Goal: Task Accomplishment & Management: Use online tool/utility

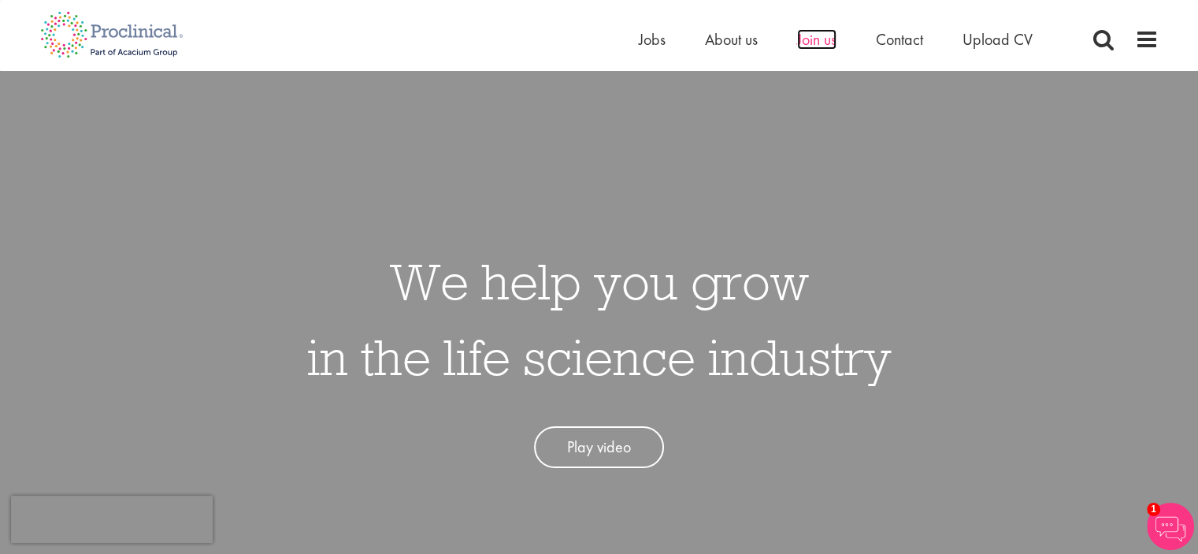
click at [811, 33] on span "Join us" at bounding box center [816, 39] width 39 height 20
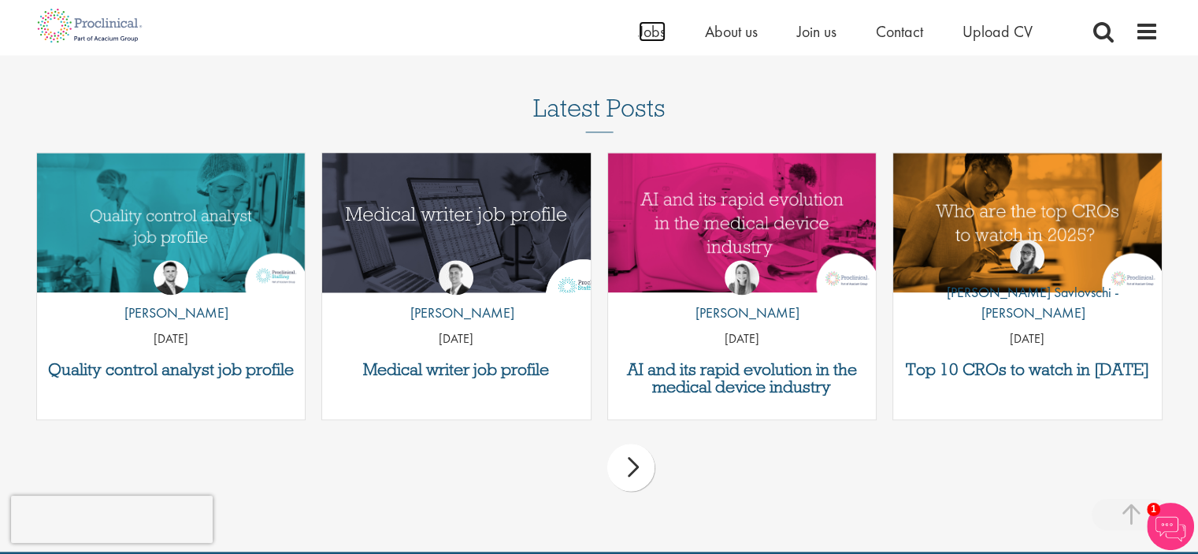
scroll to position [1970, 0]
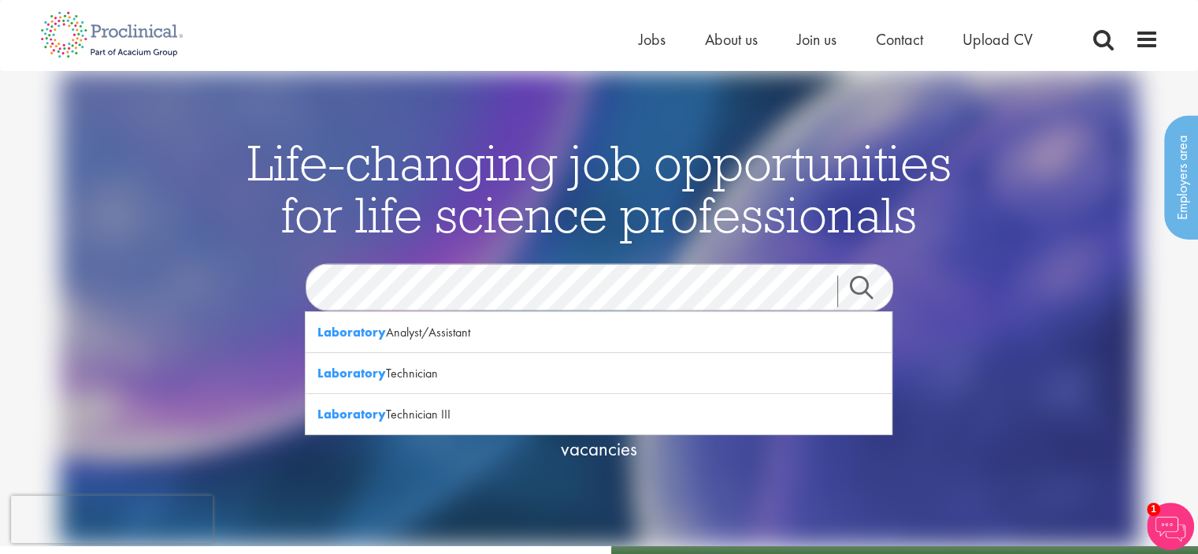
click at [868, 291] on link "Search" at bounding box center [872, 291] width 68 height 32
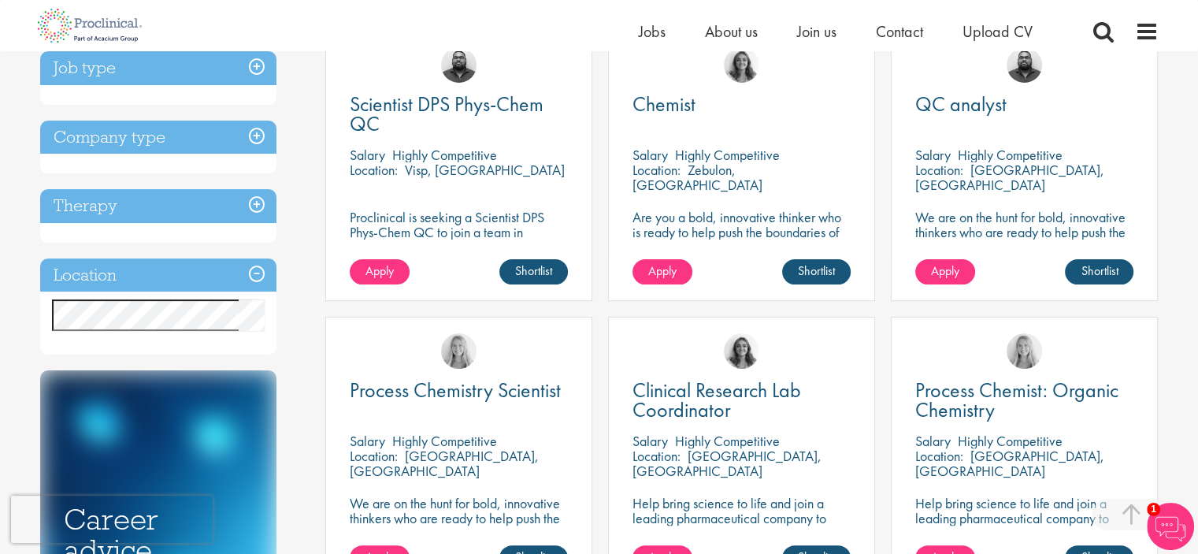
scroll to position [394, 0]
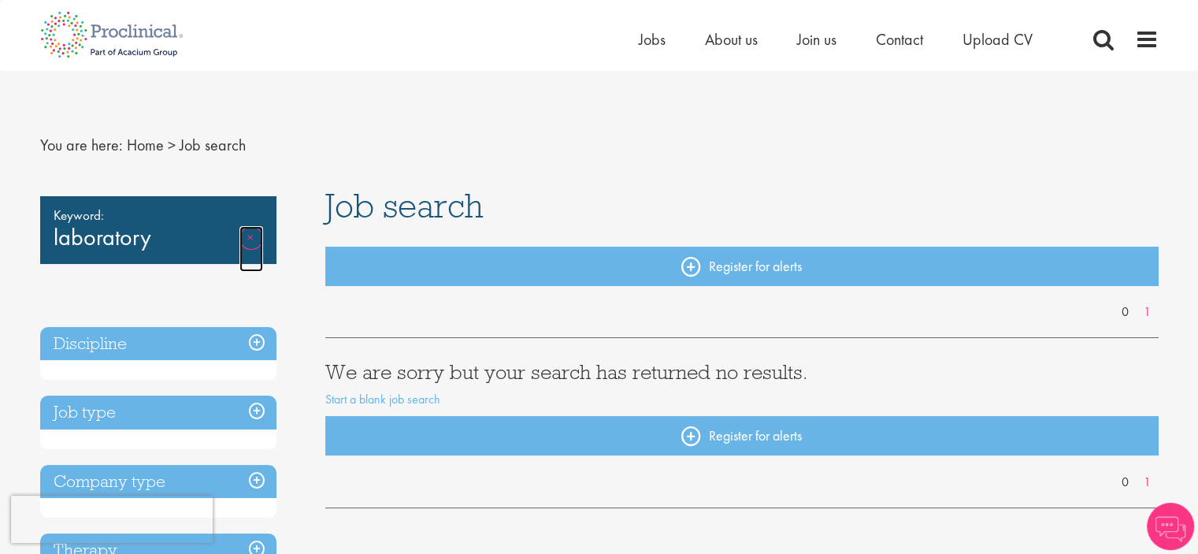
click at [250, 230] on link "Remove" at bounding box center [252, 249] width 24 height 46
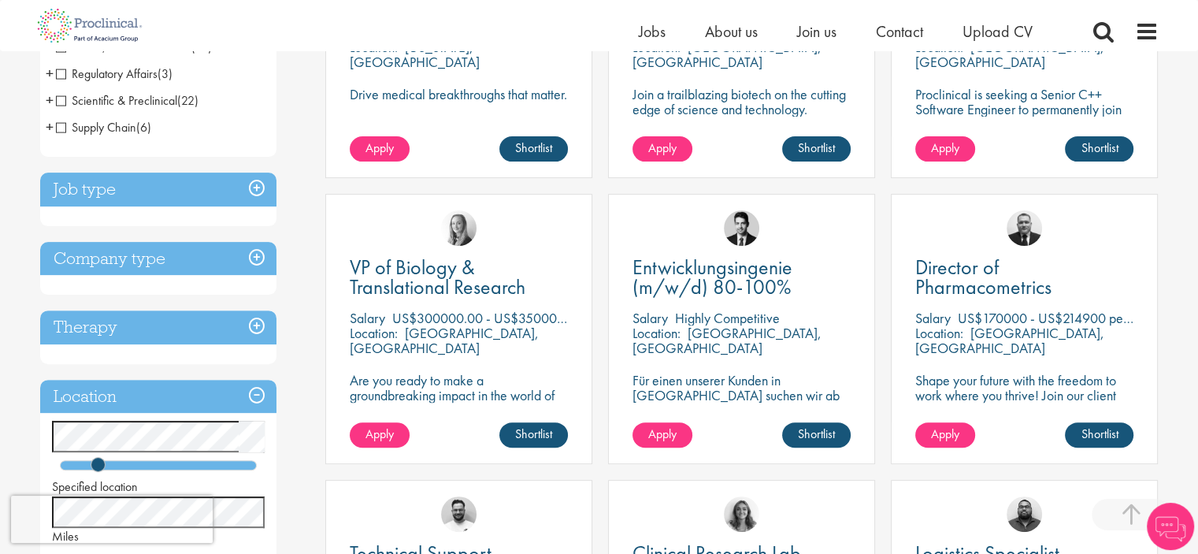
scroll to position [525, 0]
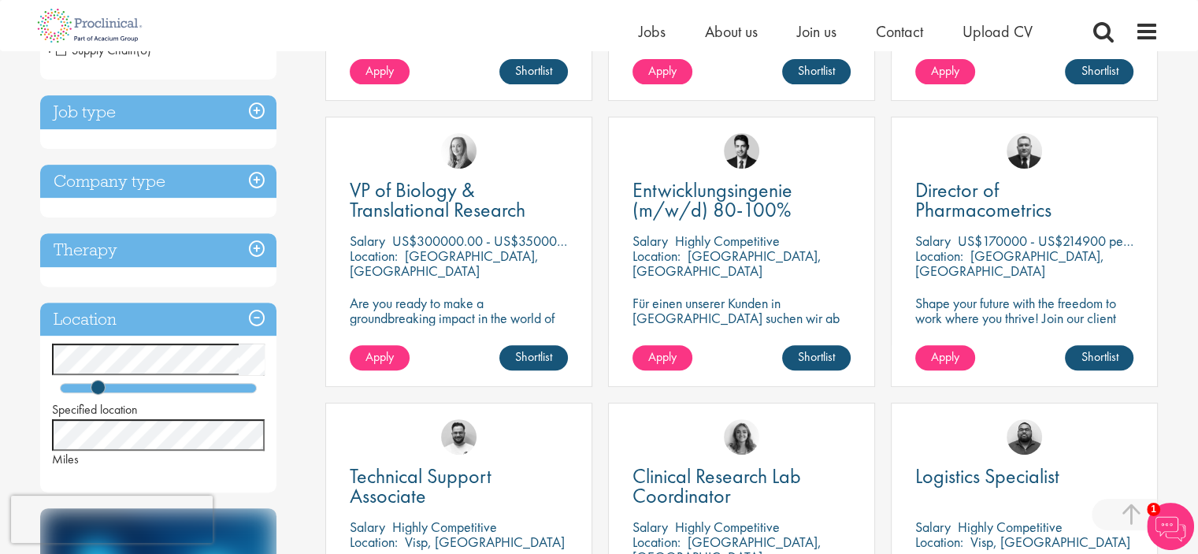
drag, startPoint x: 1, startPoint y: 425, endPoint x: 6, endPoint y: 415, distance: 11.6
click at [0, 422] on div "You are here: Home > Job search Discipline Biometrics (1) - + Statistics (1) Bu…" at bounding box center [599, 537] width 1198 height 2125
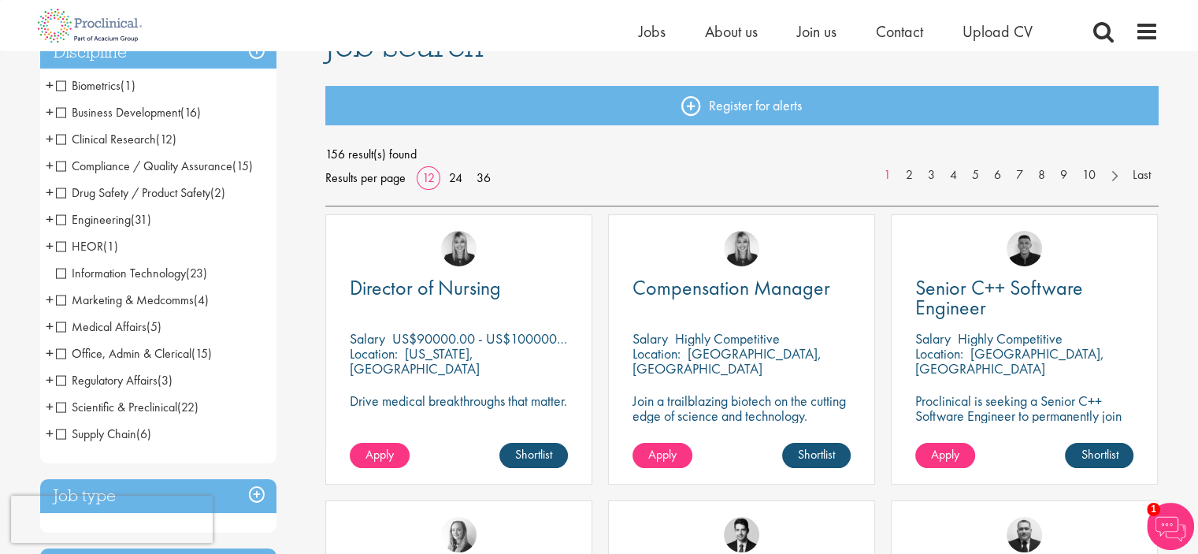
scroll to position [131, 0]
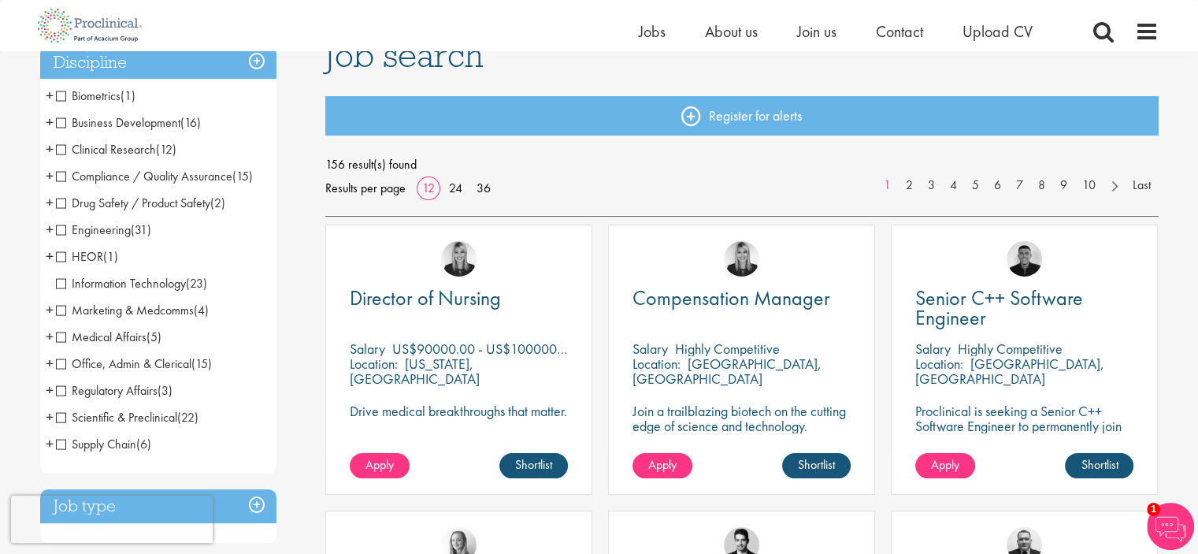
click at [259, 61] on h3 "Discipline" at bounding box center [158, 63] width 236 height 34
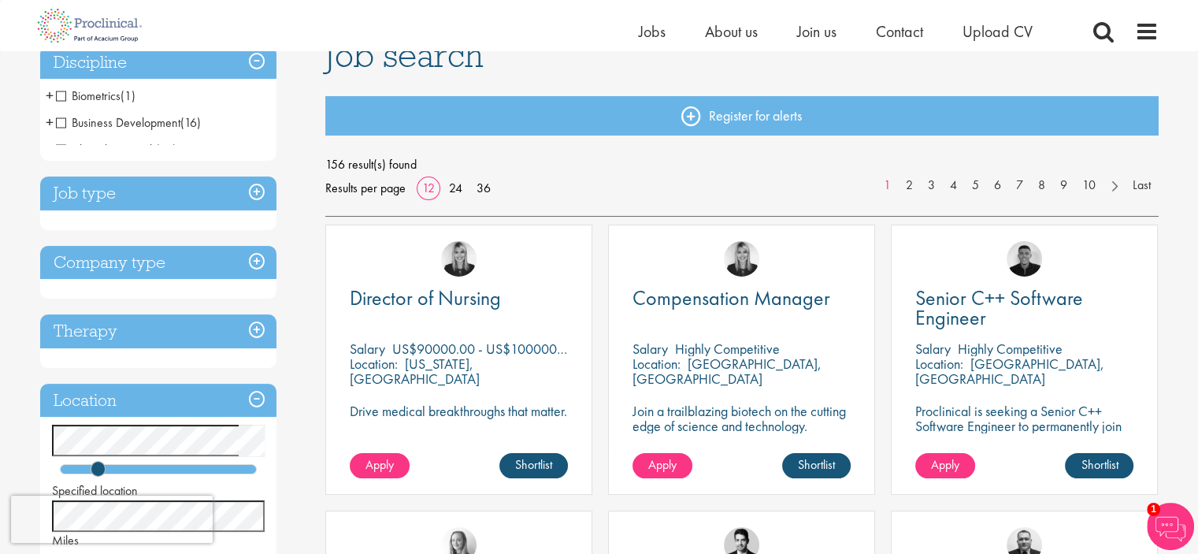
click at [259, 61] on h3 "Discipline" at bounding box center [158, 63] width 236 height 34
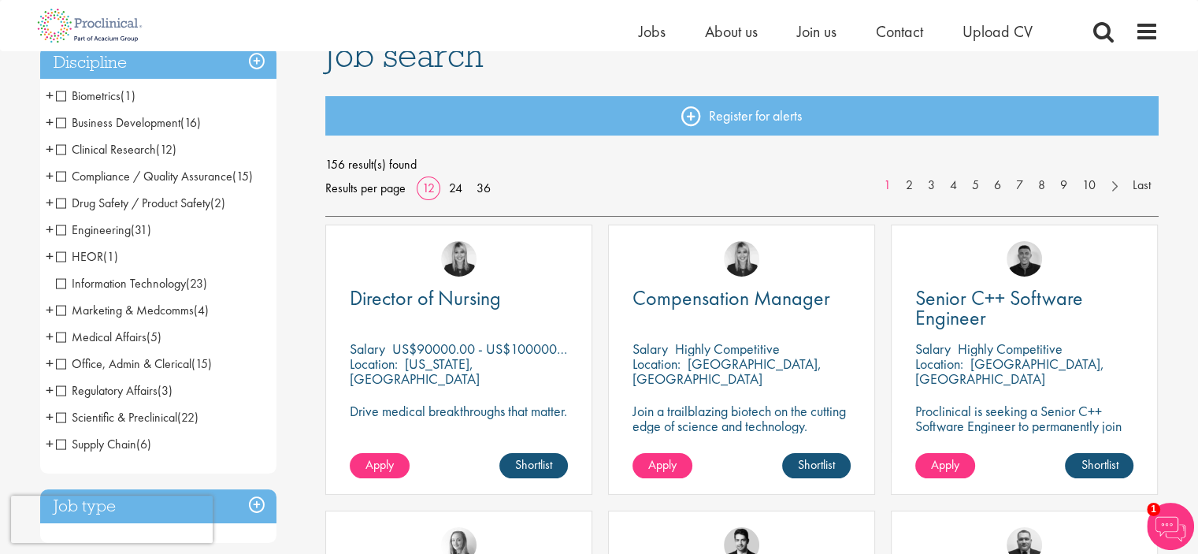
click at [61, 150] on span "Clinical Research" at bounding box center [106, 149] width 100 height 17
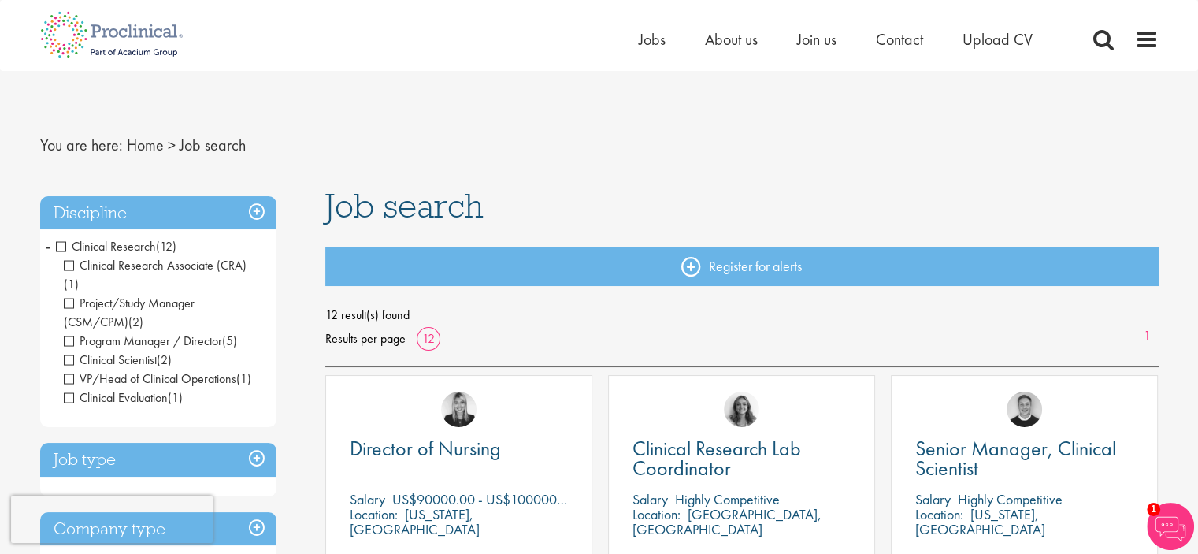
click at [64, 245] on span "Clinical Research" at bounding box center [106, 246] width 100 height 17
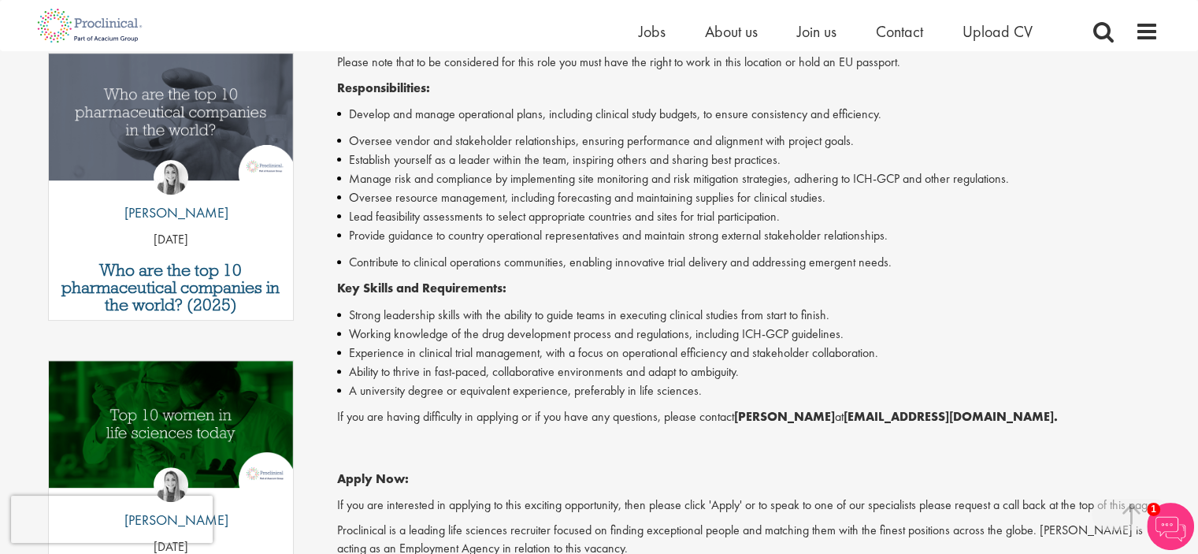
scroll to position [525, 0]
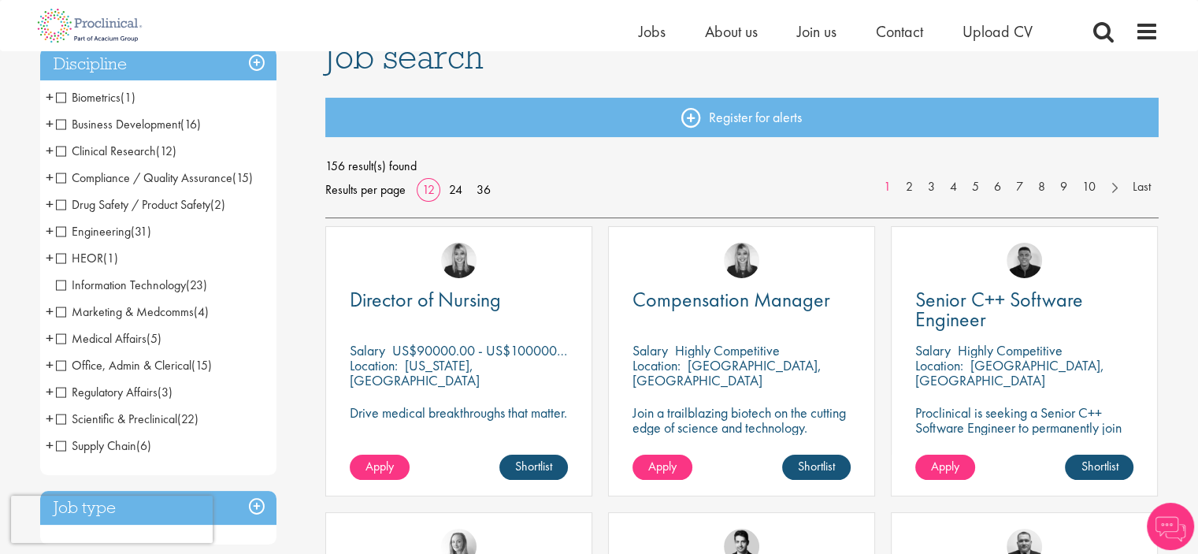
scroll to position [131, 0]
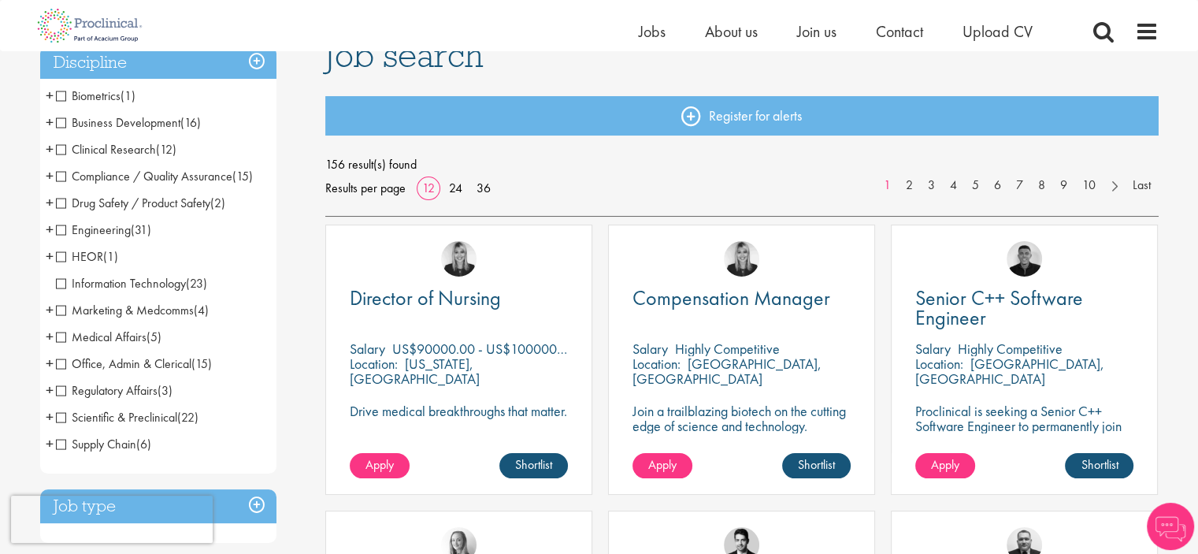
click at [63, 177] on span "Compliance / Quality Assurance" at bounding box center [144, 176] width 176 height 17
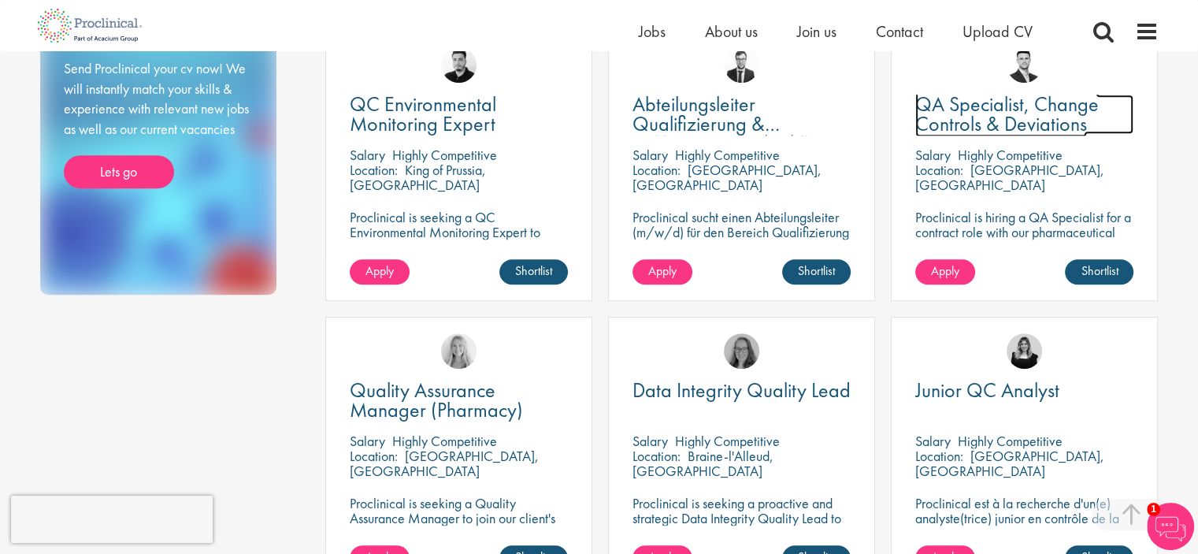
scroll to position [1050, 0]
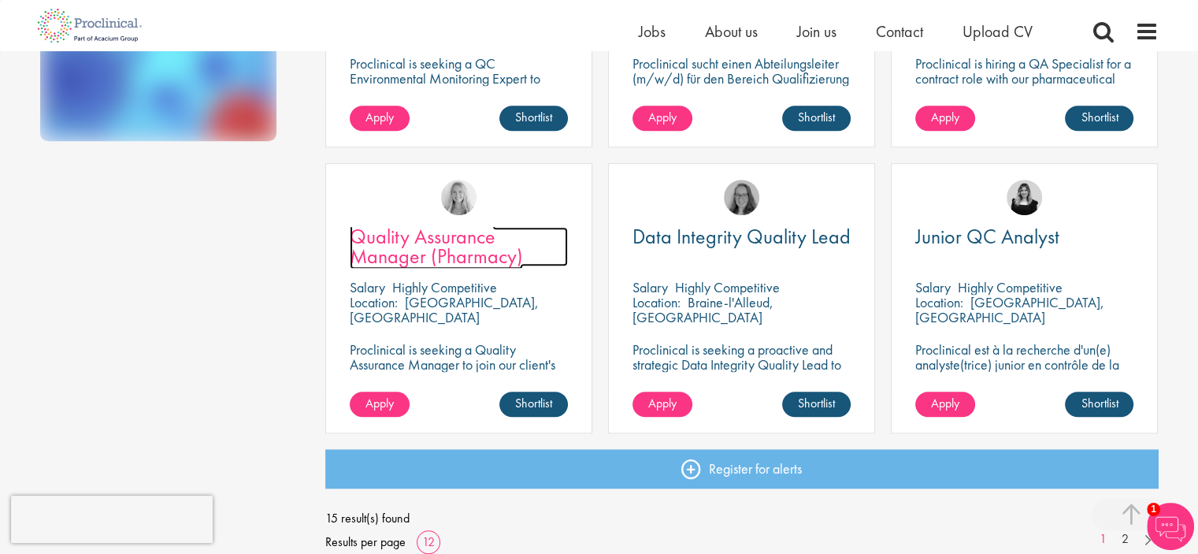
drag, startPoint x: 470, startPoint y: 252, endPoint x: 480, endPoint y: 251, distance: 10.4
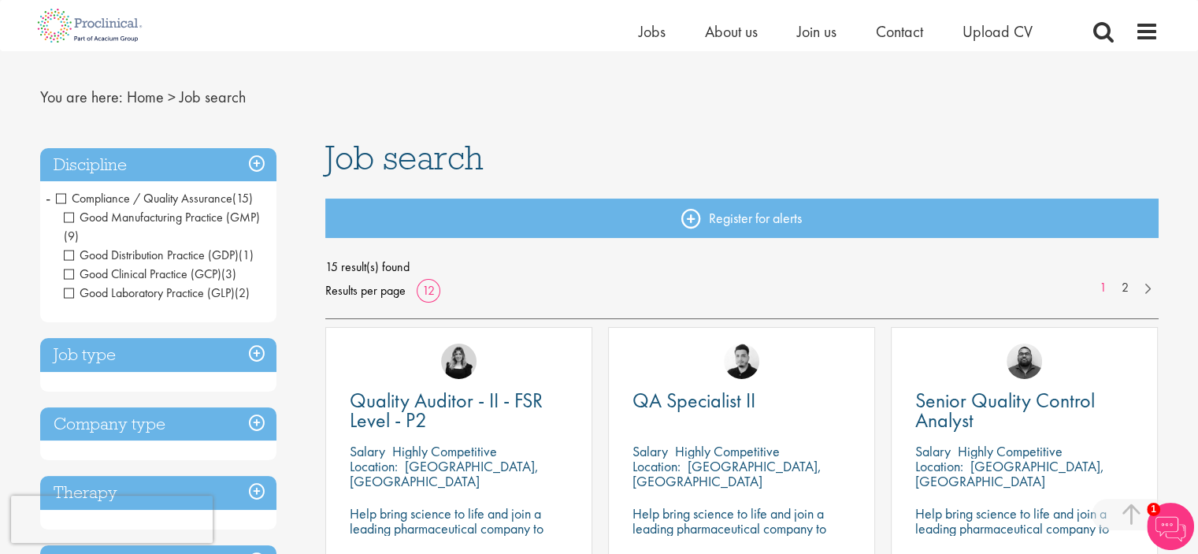
scroll to position [0, 0]
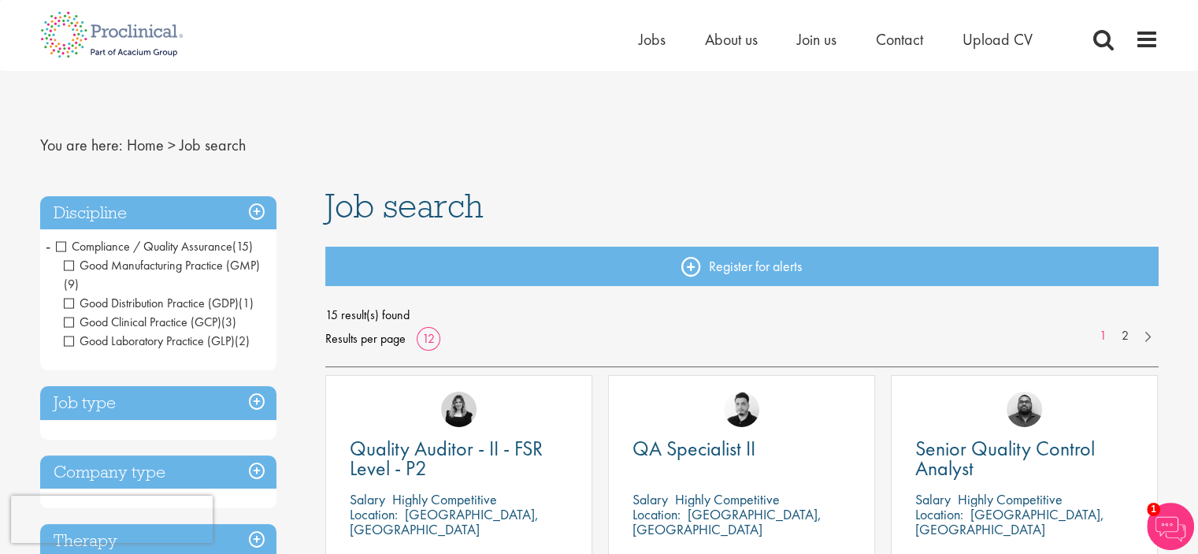
click at [57, 244] on span "Compliance / Quality Assurance" at bounding box center [144, 246] width 176 height 17
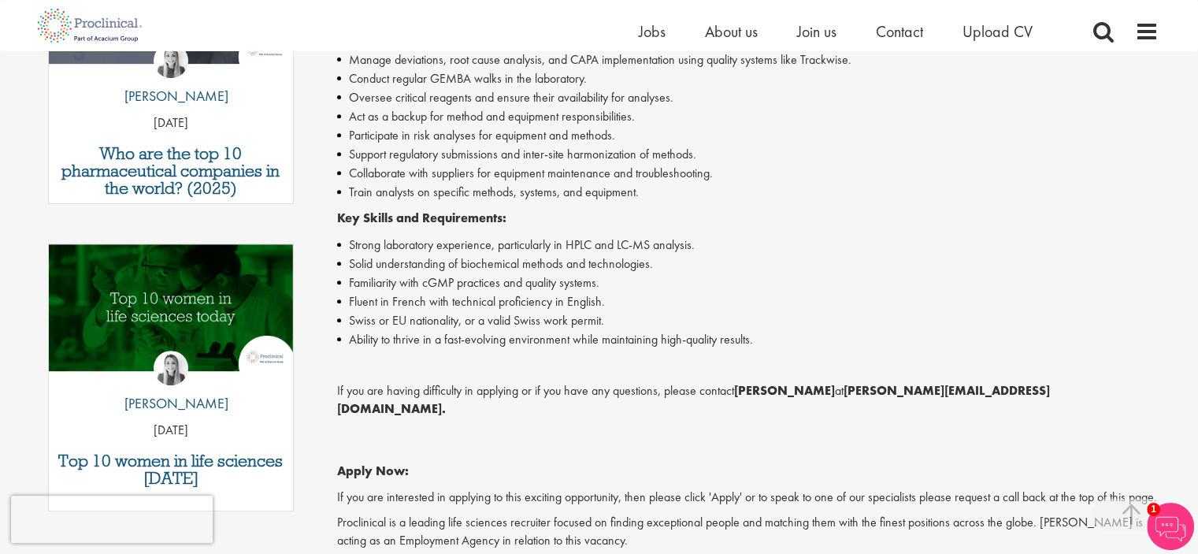
scroll to position [656, 0]
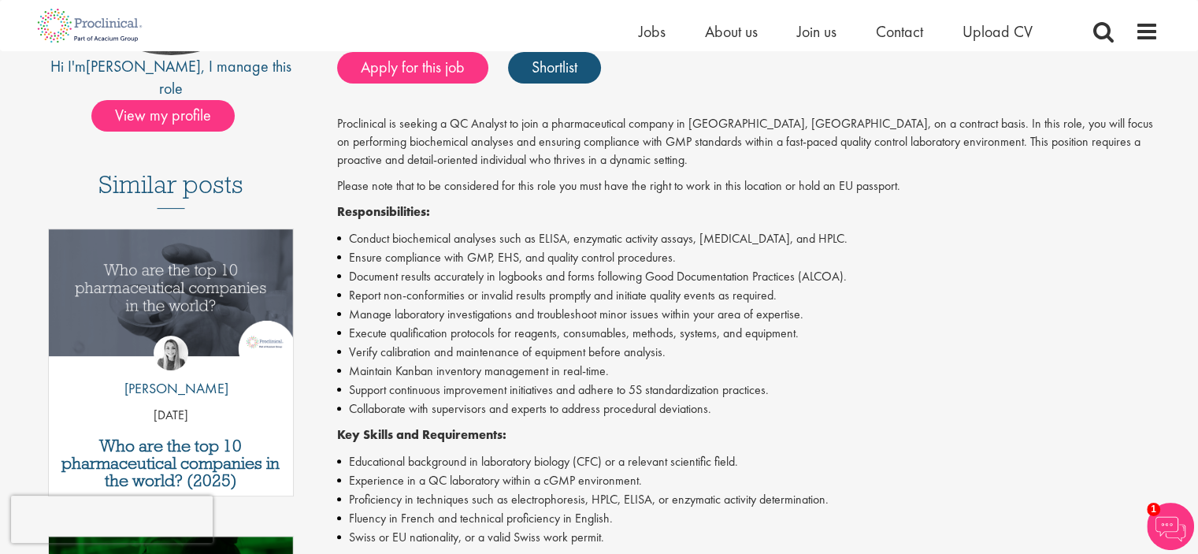
scroll to position [394, 0]
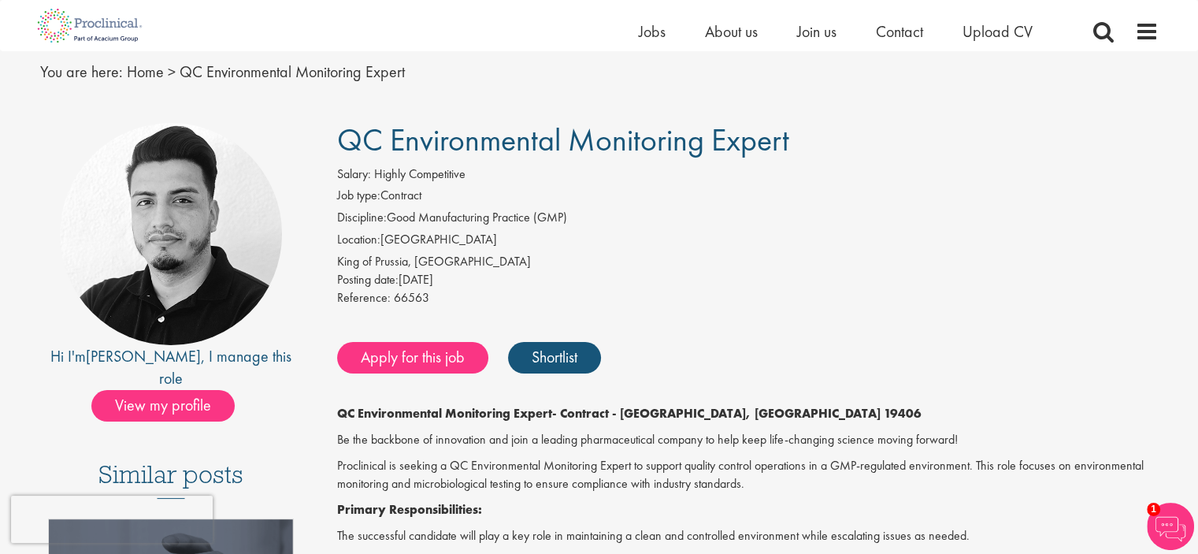
scroll to position [131, 0]
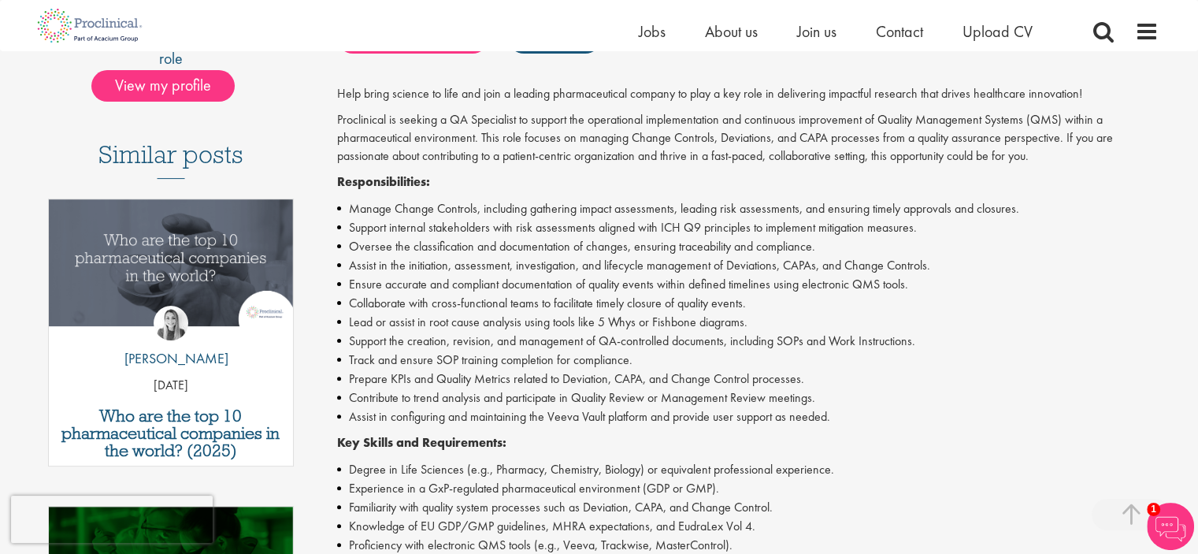
scroll to position [394, 0]
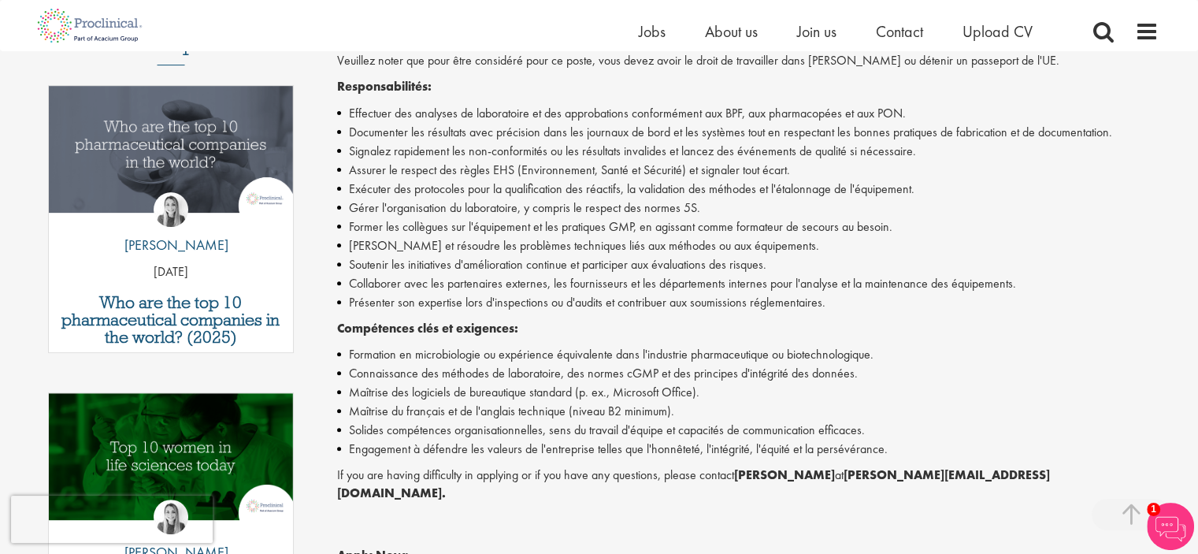
scroll to position [525, 0]
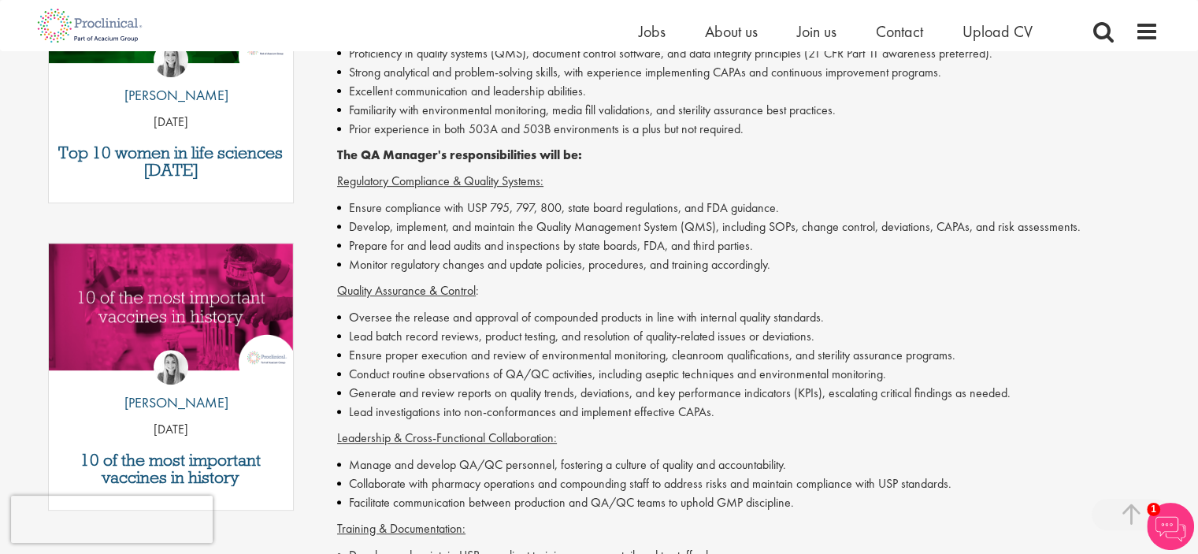
scroll to position [656, 0]
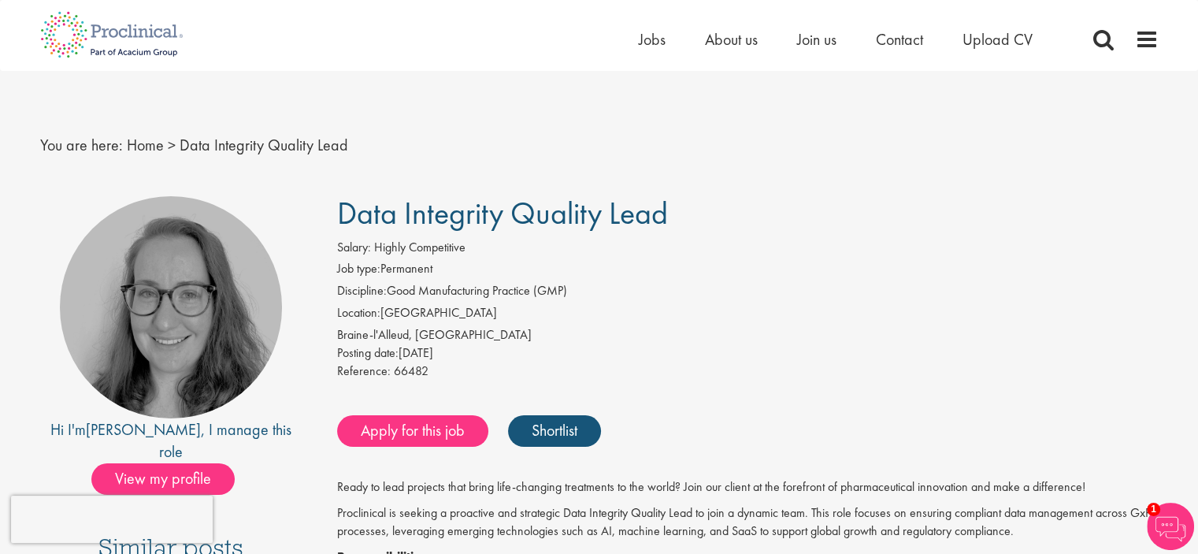
drag, startPoint x: 339, startPoint y: 202, endPoint x: 622, endPoint y: 215, distance: 283.2
click at [603, 212] on span "Data Integrity Quality Lead" at bounding box center [502, 213] width 331 height 40
click at [622, 216] on span "Data Integrity Quality Lead" at bounding box center [502, 213] width 331 height 40
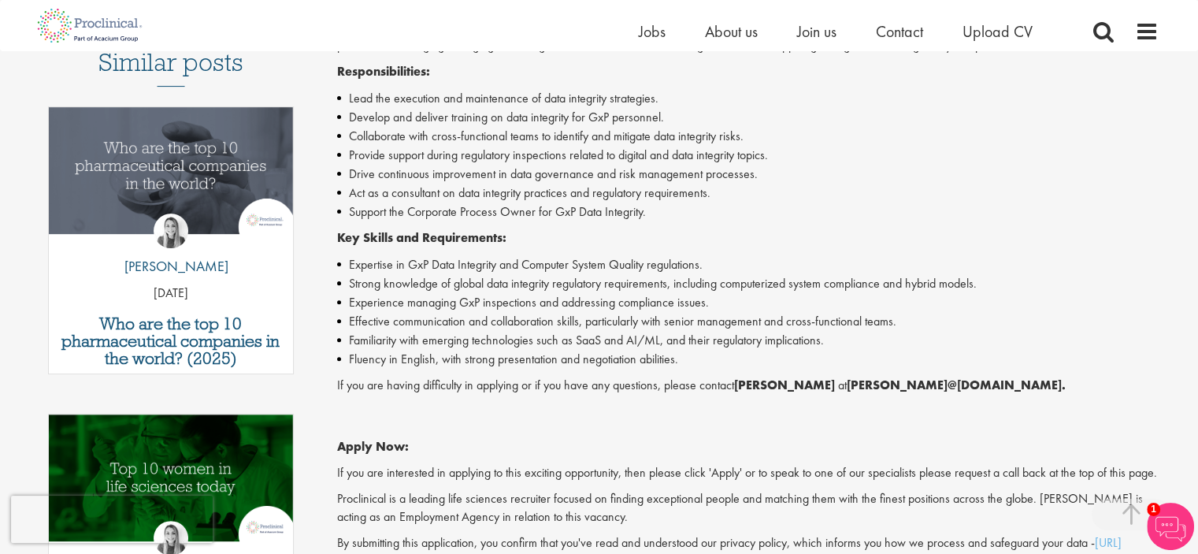
scroll to position [525, 0]
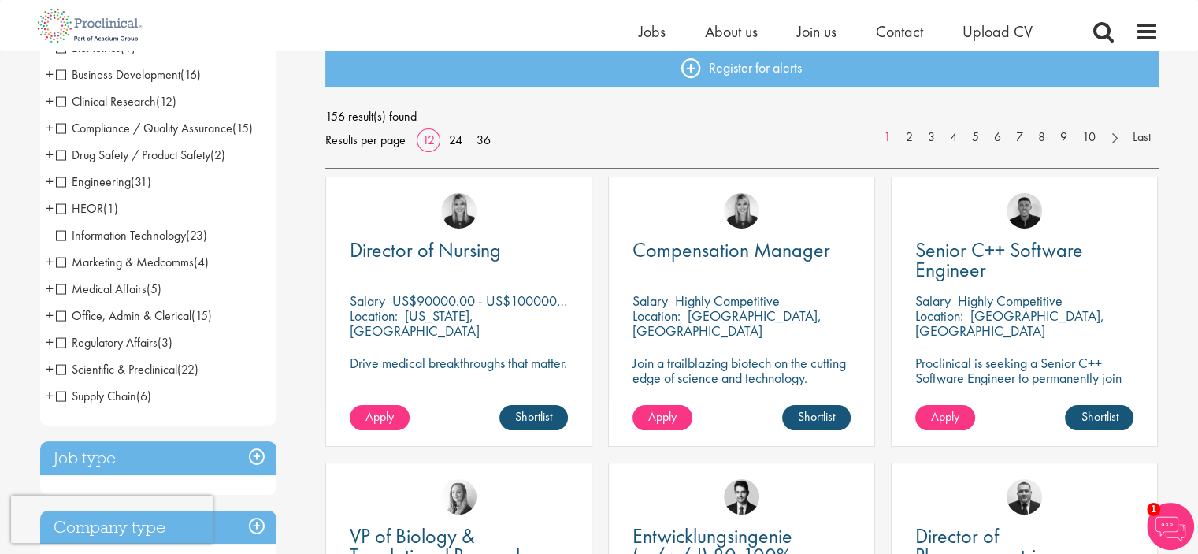
scroll to position [262, 0]
